Goal: Information Seeking & Learning: Check status

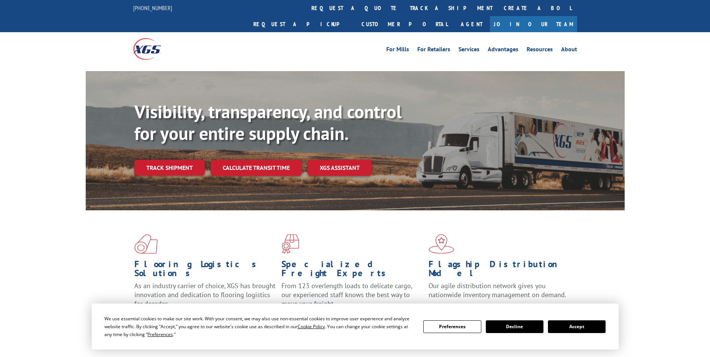
click at [588, 328] on button "Accept" at bounding box center [577, 326] width 58 height 13
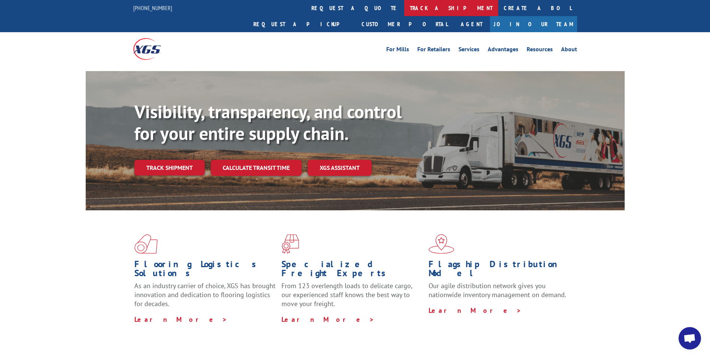
click at [404, 5] on link "track a shipment" at bounding box center [451, 8] width 94 height 16
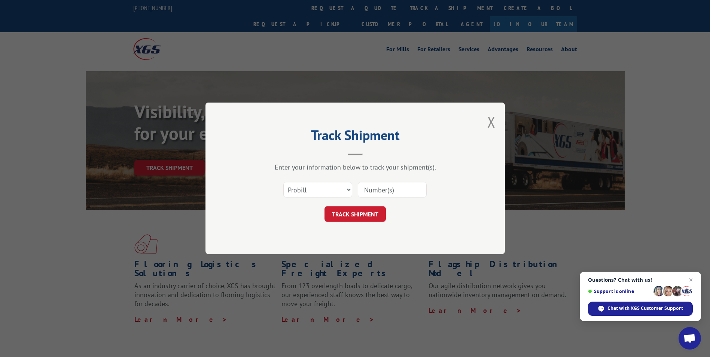
paste input "17521166"
type input "17521166"
click at [341, 220] on button "TRACK SHIPMENT" at bounding box center [354, 215] width 61 height 16
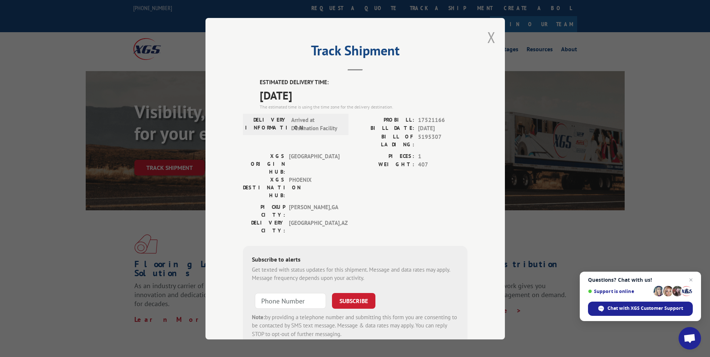
click at [488, 39] on button "Close modal" at bounding box center [491, 37] width 8 height 20
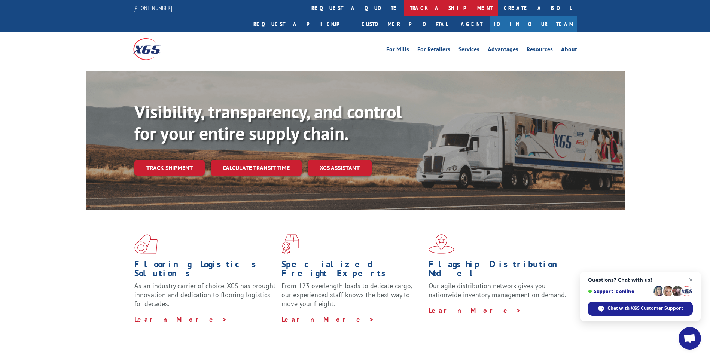
click at [404, 10] on link "track a shipment" at bounding box center [451, 8] width 94 height 16
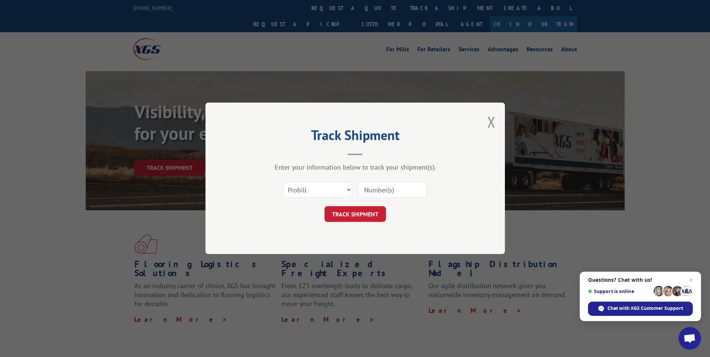
paste input "17450224"
type input "17450224"
click at [351, 217] on button "TRACK SHIPMENT" at bounding box center [354, 215] width 61 height 16
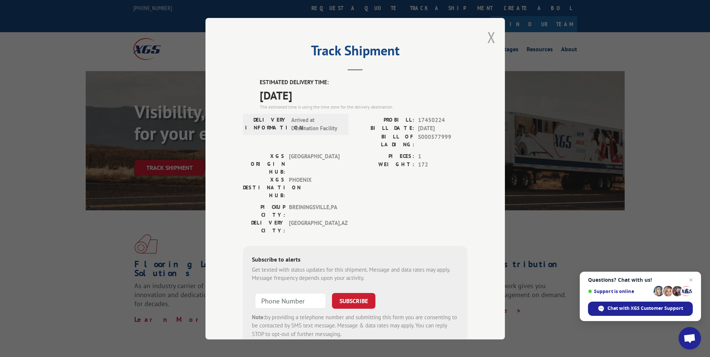
click at [491, 36] on button "Close modal" at bounding box center [491, 37] width 8 height 20
